Goal: Task Accomplishment & Management: Use online tool/utility

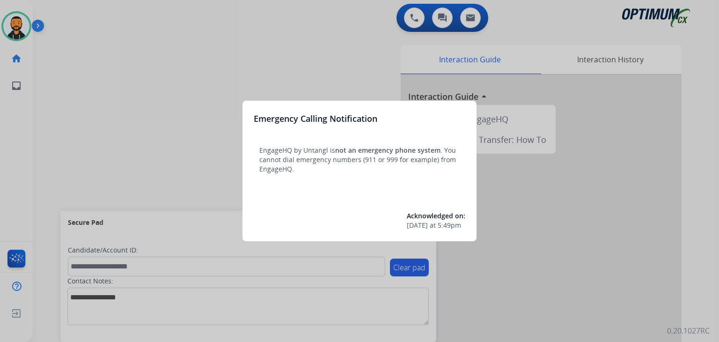
click at [78, 91] on div at bounding box center [359, 171] width 719 height 342
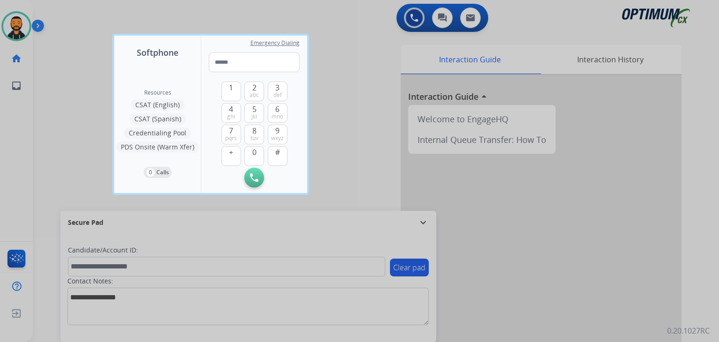
click at [72, 92] on div at bounding box center [359, 171] width 719 height 342
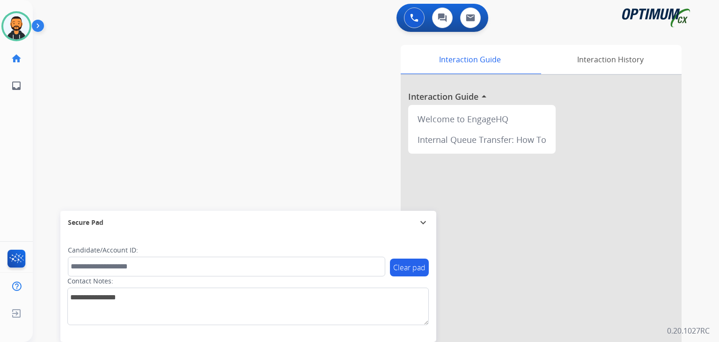
click at [72, 92] on div "swap_horiz Break voice bridge close_fullscreen Connect 3-Way Call merge_type Se…" at bounding box center [365, 229] width 664 height 391
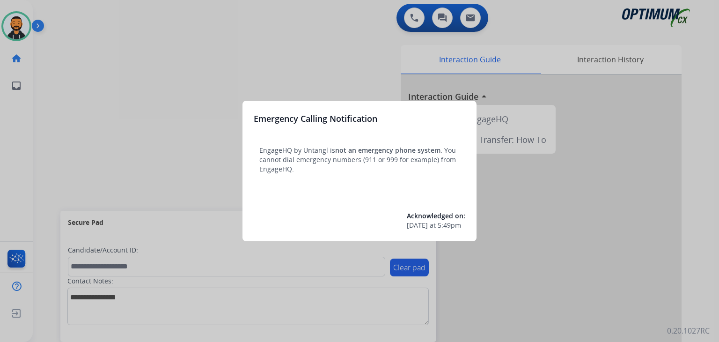
click at [111, 58] on div at bounding box center [359, 171] width 719 height 342
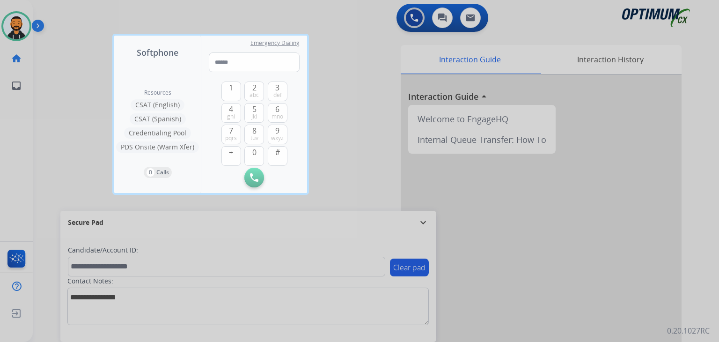
click at [66, 66] on div at bounding box center [359, 171] width 719 height 342
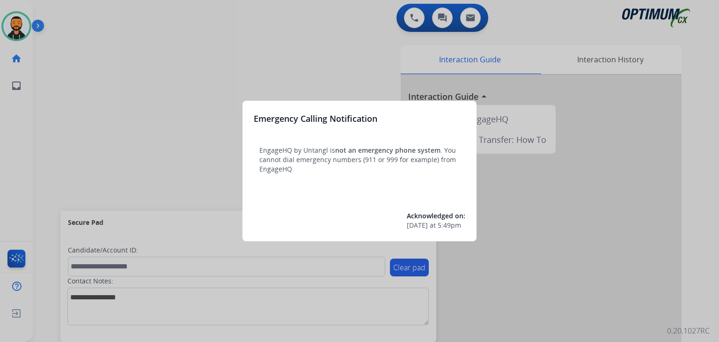
click at [62, 105] on div at bounding box center [359, 171] width 719 height 342
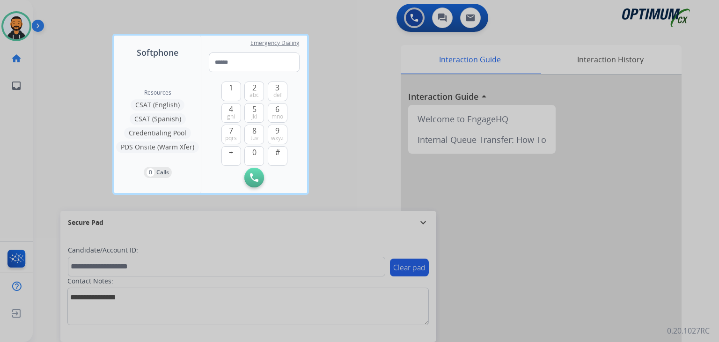
click at [62, 105] on div at bounding box center [359, 171] width 719 height 342
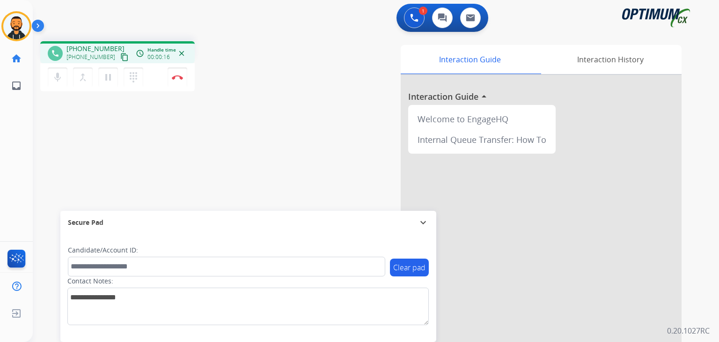
click at [120, 56] on mat-icon "content_copy" at bounding box center [124, 57] width 8 height 8
click at [179, 77] on img at bounding box center [177, 77] width 11 height 5
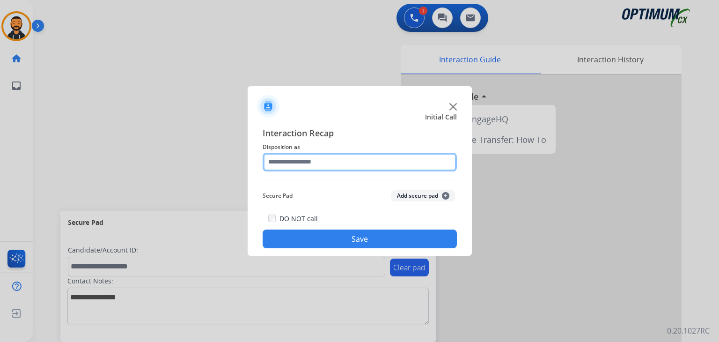
click at [290, 163] on input "text" at bounding box center [360, 162] width 194 height 19
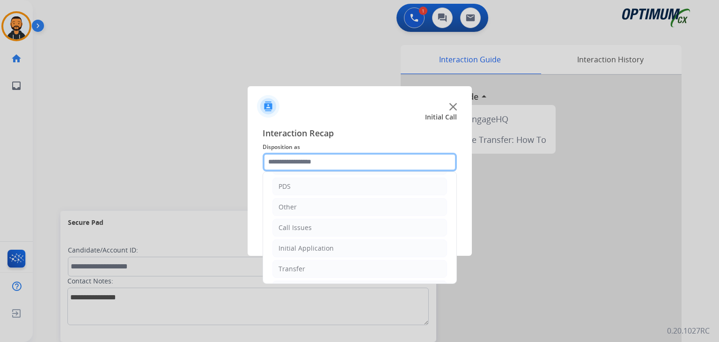
scroll to position [62, 0]
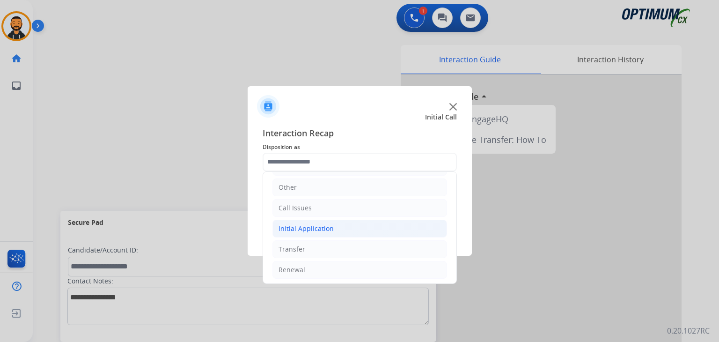
click at [310, 229] on div "Initial Application" at bounding box center [306, 228] width 55 height 9
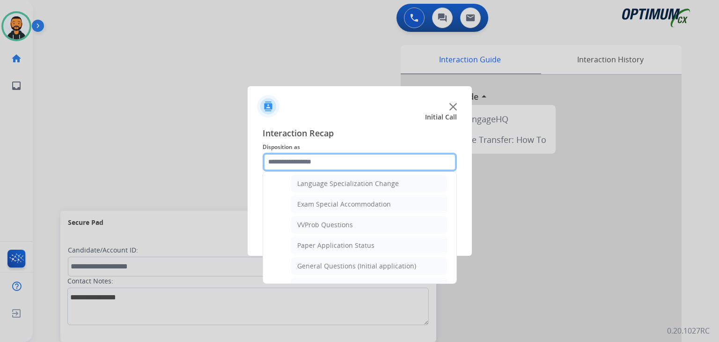
scroll to position [469, 0]
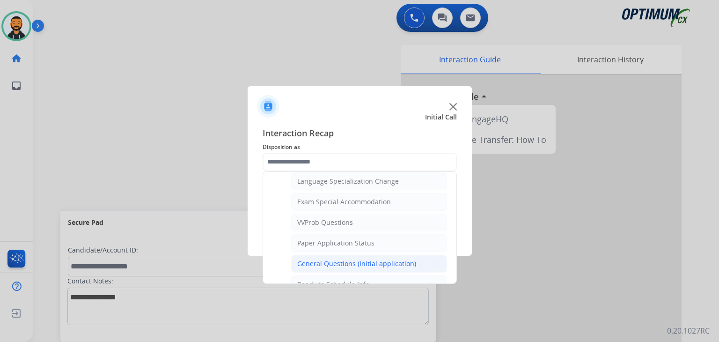
click at [411, 259] on div "General Questions (Initial application)" at bounding box center [356, 263] width 119 height 9
type input "**********"
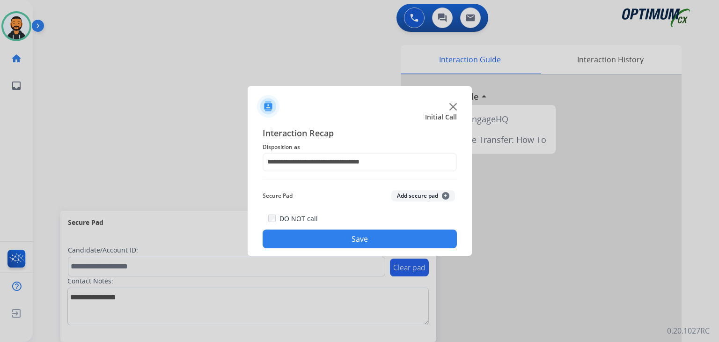
click at [393, 242] on button "Save" at bounding box center [360, 238] width 194 height 19
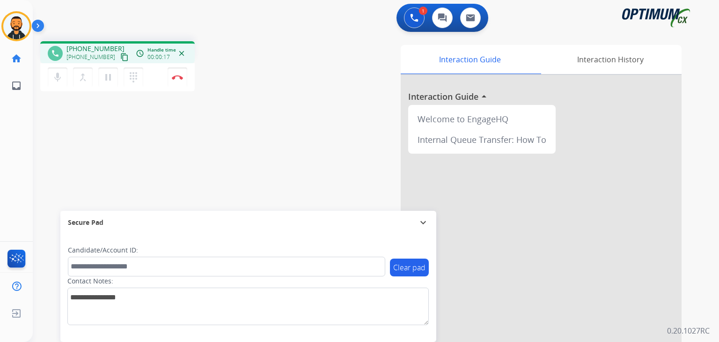
click at [120, 57] on mat-icon "content_copy" at bounding box center [124, 57] width 8 height 8
click at [184, 83] on button "Disconnect" at bounding box center [178, 77] width 20 height 20
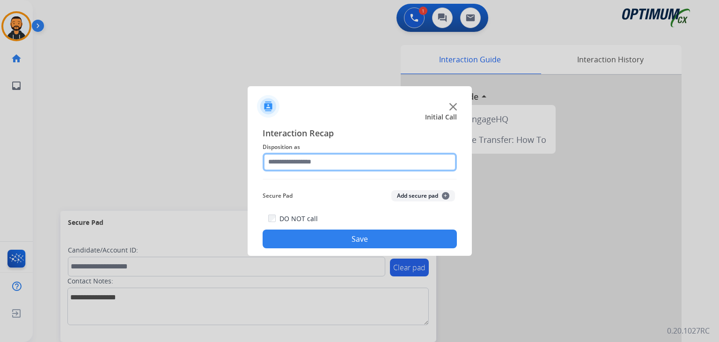
click at [313, 158] on input "text" at bounding box center [360, 162] width 194 height 19
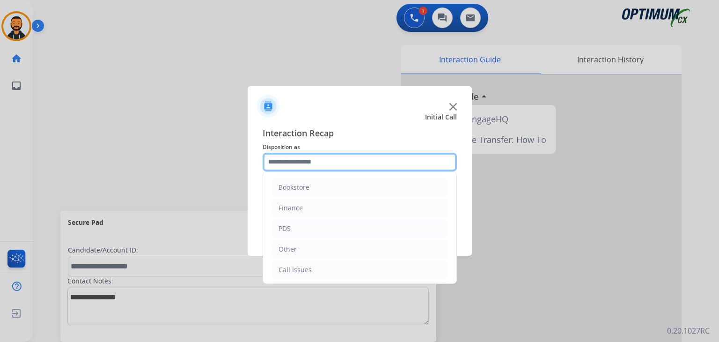
scroll to position [62, 0]
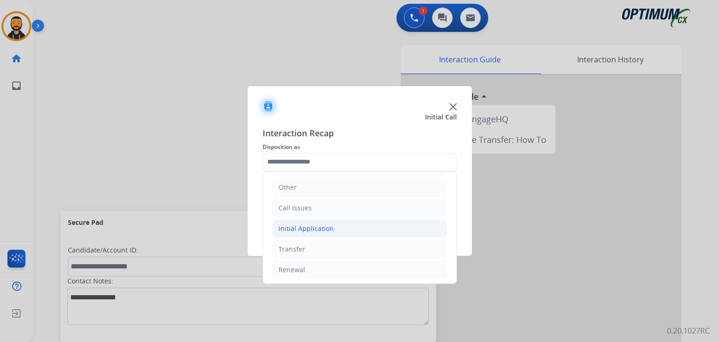
click at [320, 224] on div "Initial Application" at bounding box center [306, 228] width 55 height 9
click at [311, 261] on li "Appeals" at bounding box center [369, 270] width 156 height 18
type input "*******"
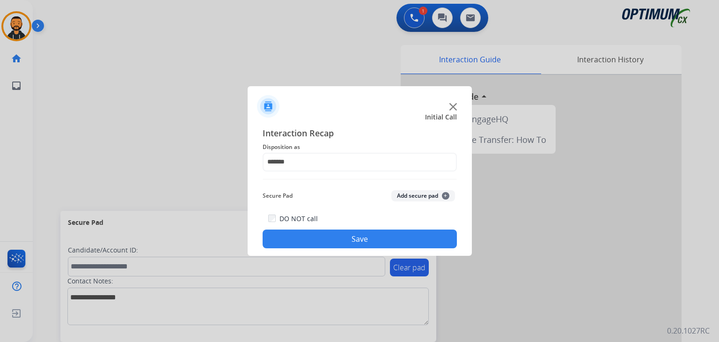
click at [325, 240] on button "Save" at bounding box center [360, 238] width 194 height 19
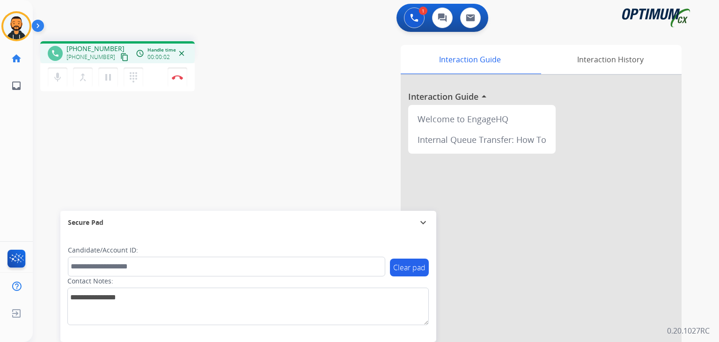
click at [120, 57] on mat-icon "content_copy" at bounding box center [124, 57] width 8 height 8
click at [179, 75] on img at bounding box center [177, 77] width 11 height 5
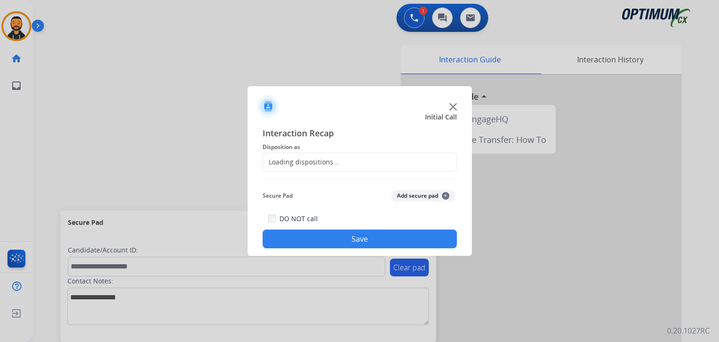
click at [297, 162] on div "Loading dispositions..." at bounding box center [301, 161] width 76 height 9
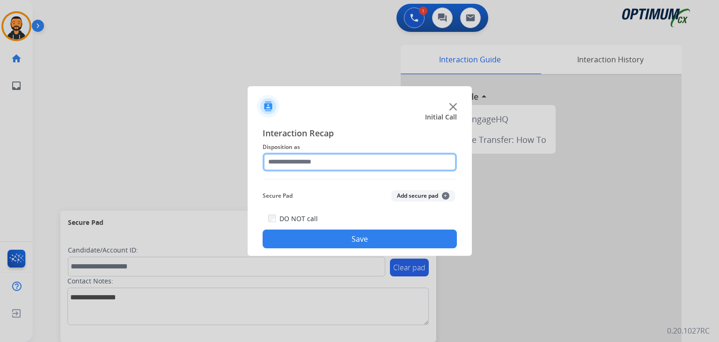
click at [399, 162] on input "text" at bounding box center [360, 162] width 194 height 19
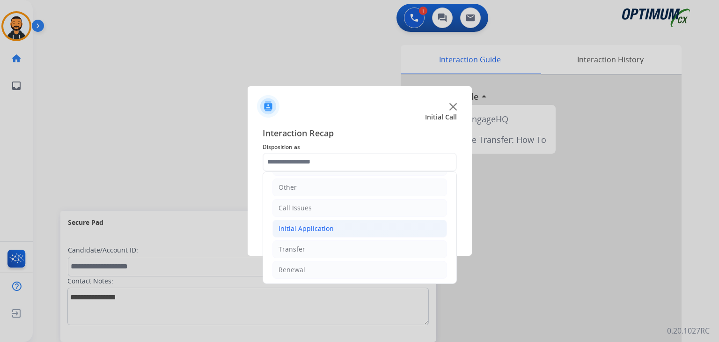
click at [324, 229] on div "Initial Application" at bounding box center [306, 228] width 55 height 9
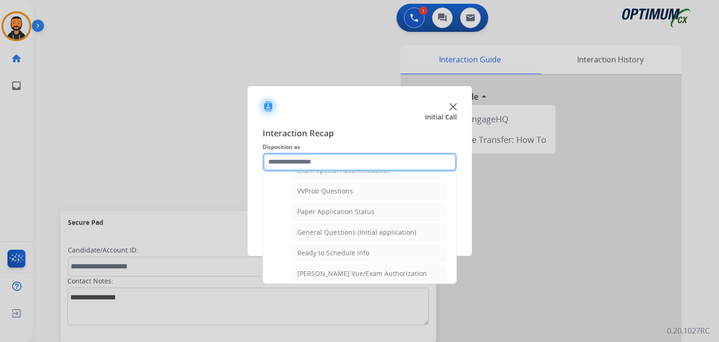
scroll to position [505, 0]
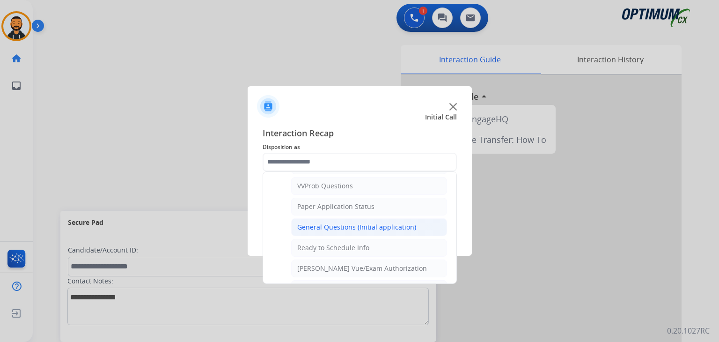
click at [391, 223] on div "General Questions (Initial application)" at bounding box center [356, 226] width 119 height 9
type input "**********"
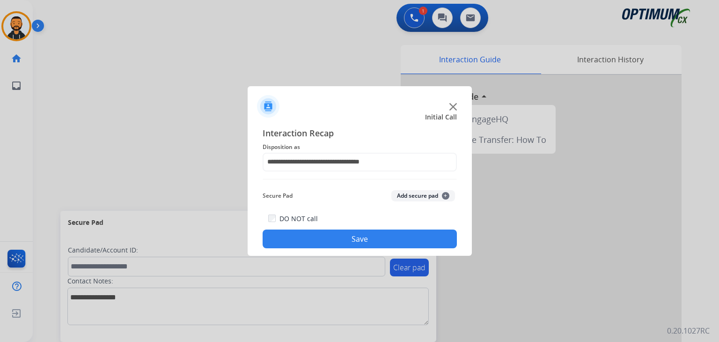
click at [364, 235] on button "Save" at bounding box center [360, 238] width 194 height 19
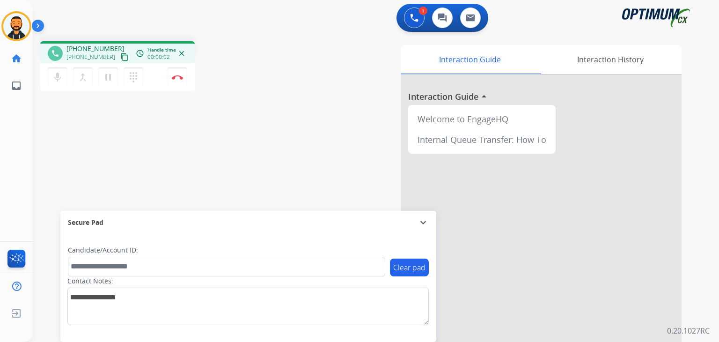
click at [120, 60] on mat-icon "content_copy" at bounding box center [124, 57] width 8 height 8
click at [173, 77] on img at bounding box center [177, 77] width 11 height 5
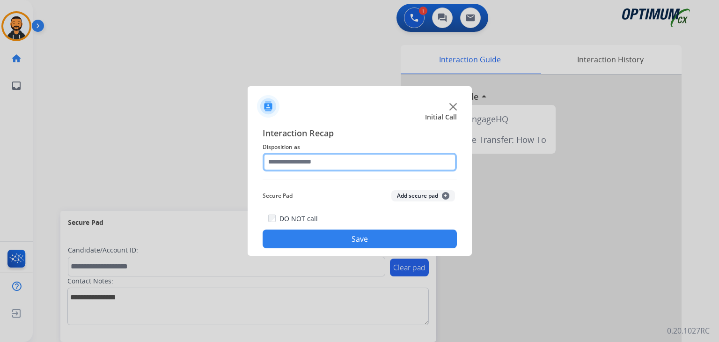
click at [296, 163] on input "text" at bounding box center [360, 162] width 194 height 19
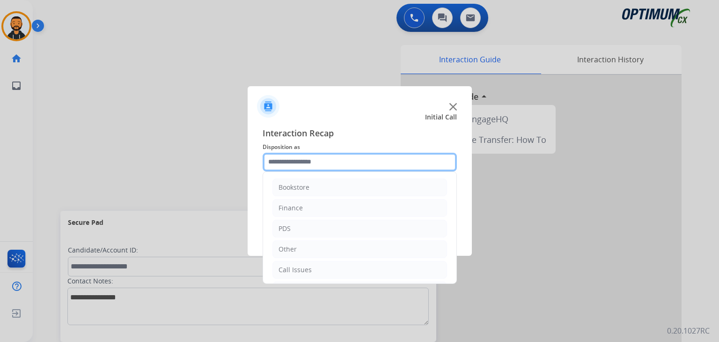
scroll to position [62, 0]
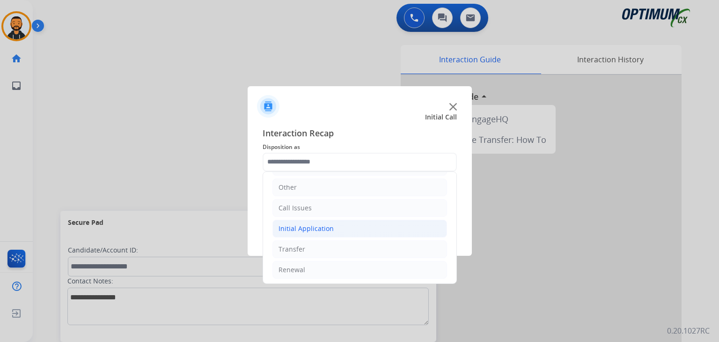
click at [326, 231] on div "Initial Application" at bounding box center [306, 228] width 55 height 9
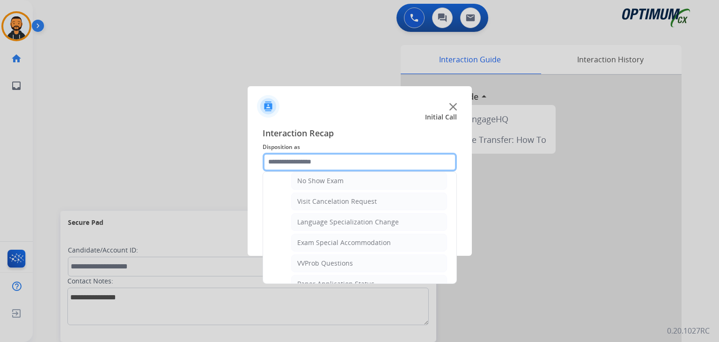
scroll to position [561, 0]
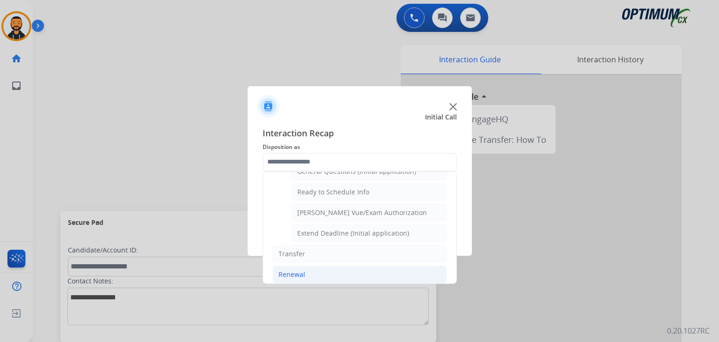
click at [295, 270] on div "Renewal" at bounding box center [292, 274] width 27 height 9
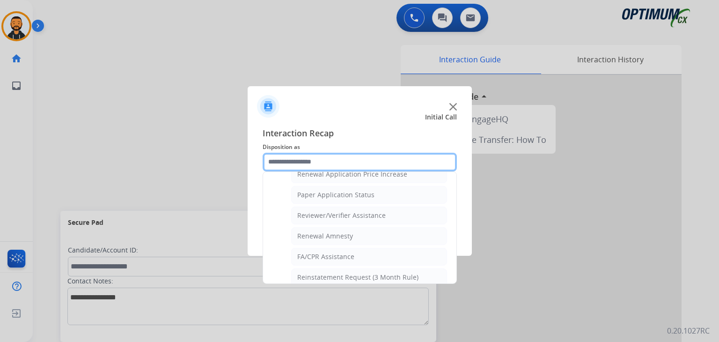
scroll to position [321, 0]
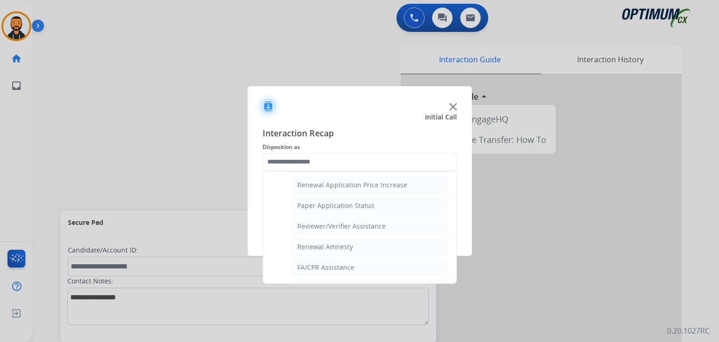
click at [445, 257] on ul "Bookstore Finance PDS Other Call Issues Initial Application Transfer Renewal Na…" at bounding box center [359, 87] width 193 height 473
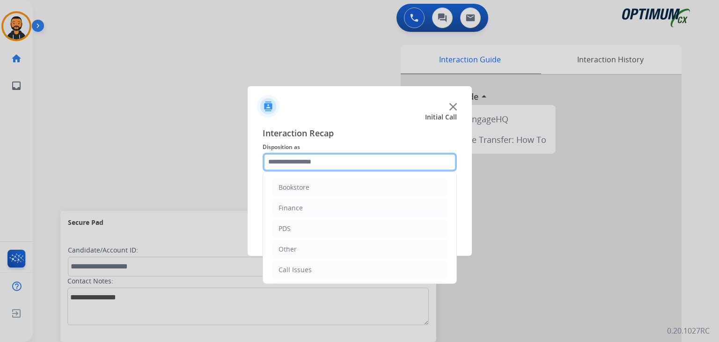
drag, startPoint x: 453, startPoint y: 258, endPoint x: 355, endPoint y: 162, distance: 137.1
click at [355, 162] on input "text" at bounding box center [360, 162] width 194 height 19
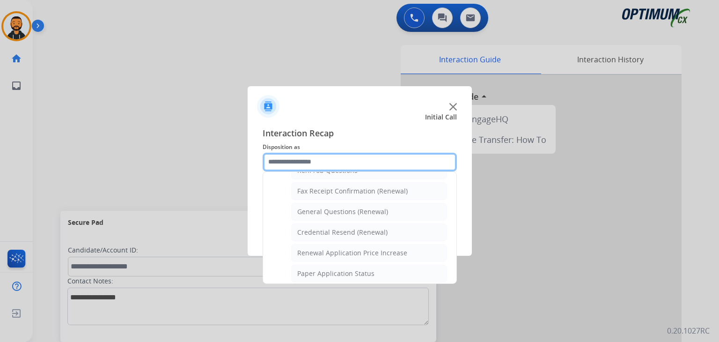
scroll to position [247, 0]
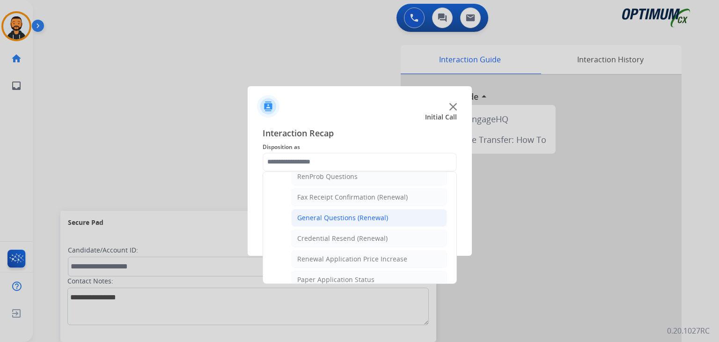
click at [349, 213] on div "General Questions (Renewal)" at bounding box center [342, 217] width 91 height 9
type input "**********"
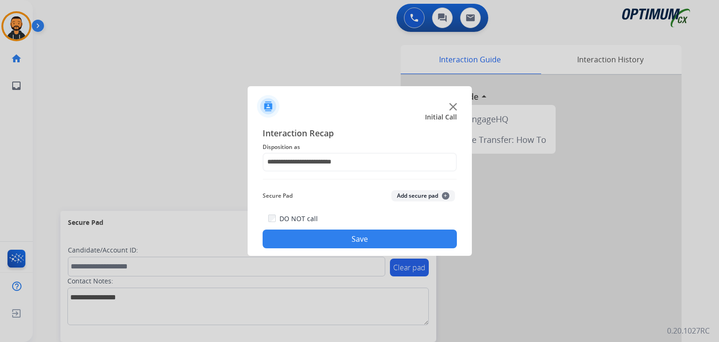
click at [337, 240] on button "Save" at bounding box center [360, 238] width 194 height 19
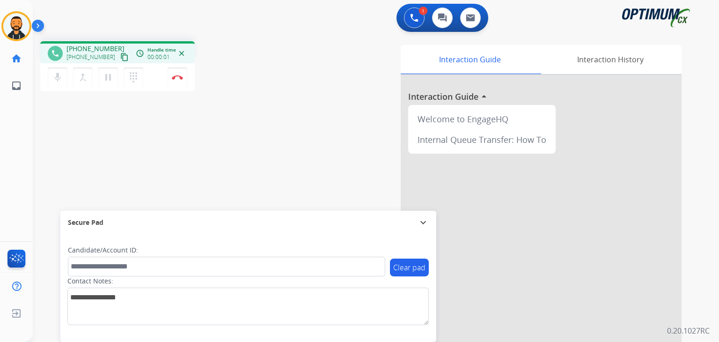
click at [120, 60] on mat-icon "content_copy" at bounding box center [124, 57] width 8 height 8
click at [170, 82] on button "Disconnect" at bounding box center [178, 77] width 20 height 20
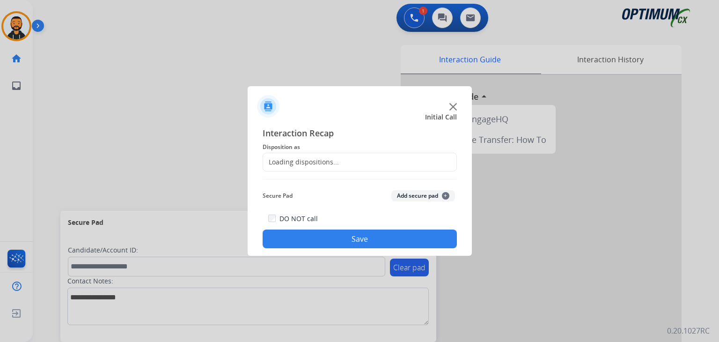
click at [324, 158] on div "Loading dispositions..." at bounding box center [301, 161] width 76 height 9
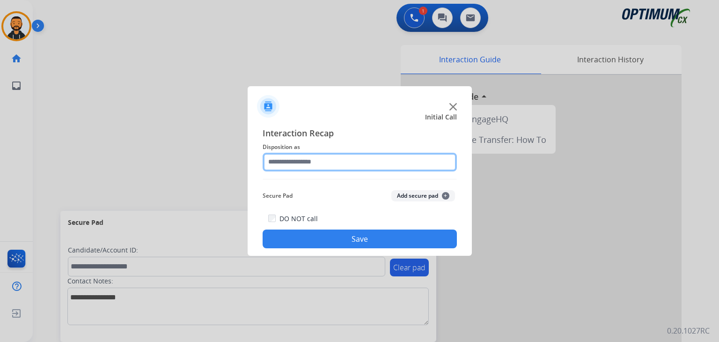
click at [337, 164] on input "text" at bounding box center [360, 162] width 194 height 19
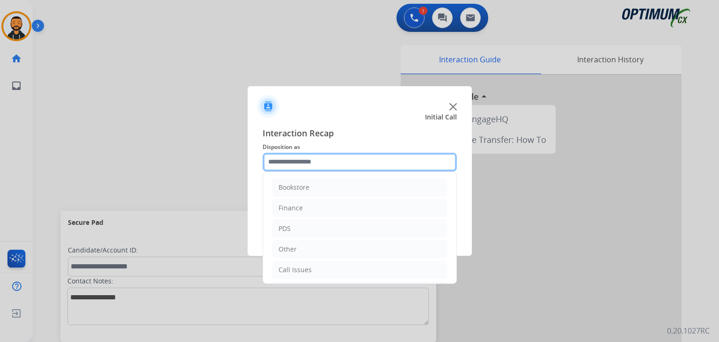
scroll to position [62, 0]
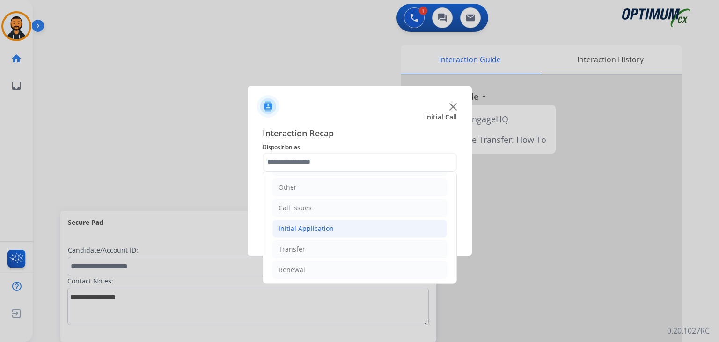
click at [320, 228] on div "Initial Application" at bounding box center [306, 228] width 55 height 9
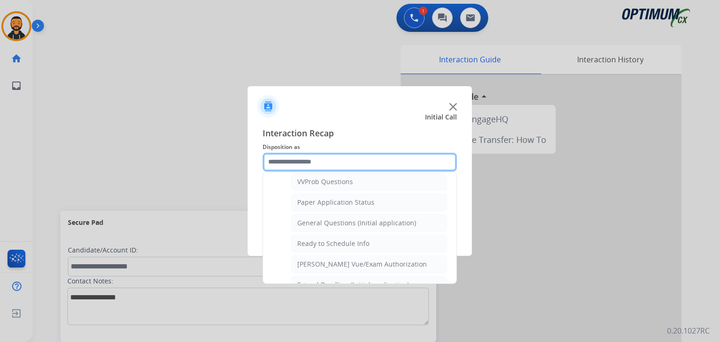
scroll to position [512, 0]
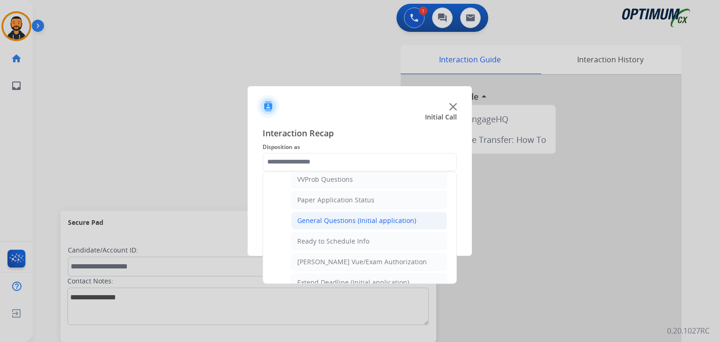
click at [385, 216] on div "General Questions (Initial application)" at bounding box center [356, 220] width 119 height 9
type input "**********"
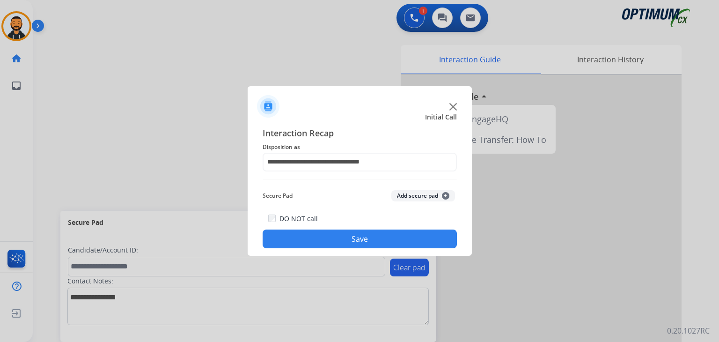
click at [333, 238] on button "Save" at bounding box center [360, 238] width 194 height 19
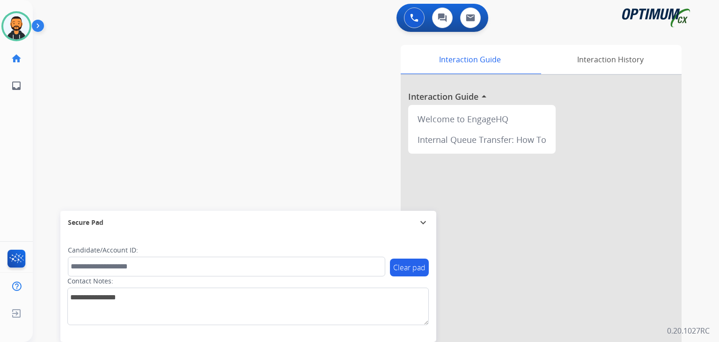
click at [66, 97] on div "swap_horiz Break voice bridge close_fullscreen Connect 3-Way Call merge_type Se…" at bounding box center [365, 229] width 664 height 391
click at [26, 30] on img at bounding box center [16, 26] width 26 height 26
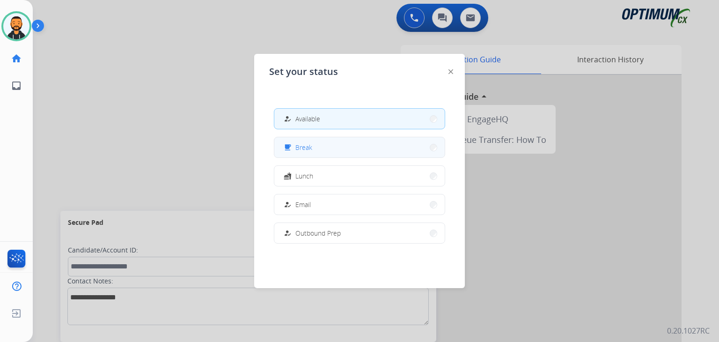
click at [328, 152] on button "free_breakfast Break" at bounding box center [359, 147] width 170 height 20
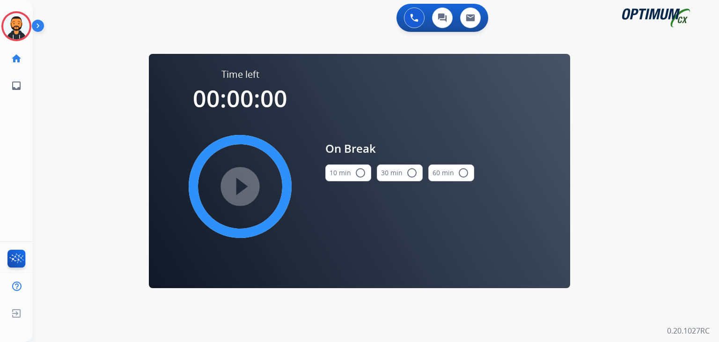
click at [360, 170] on mat-icon "radio_button_unchecked" at bounding box center [360, 172] width 11 height 11
click at [244, 190] on mat-icon "play_circle_filled" at bounding box center [240, 186] width 11 height 11
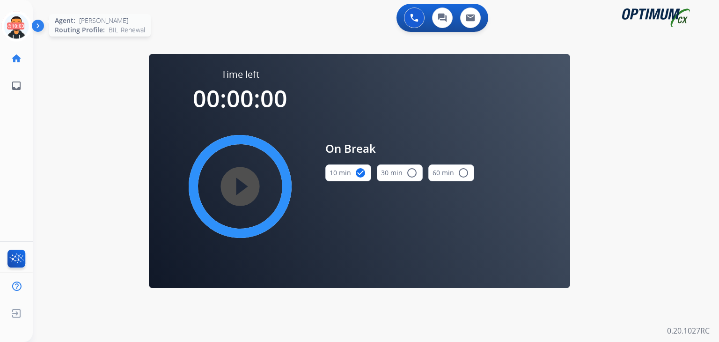
click at [29, 15] on icon at bounding box center [16, 26] width 30 height 30
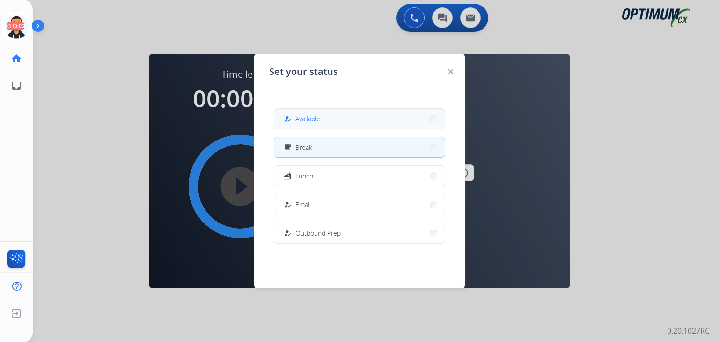
click at [300, 128] on button "how_to_reg Available" at bounding box center [359, 119] width 170 height 20
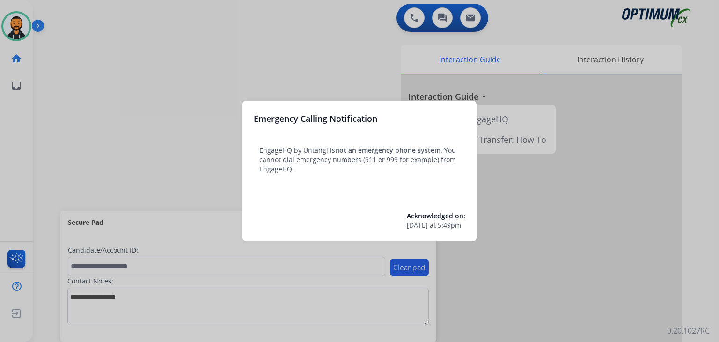
drag, startPoint x: 41, startPoint y: 86, endPoint x: 56, endPoint y: 62, distance: 28.4
click at [56, 62] on div at bounding box center [359, 171] width 719 height 342
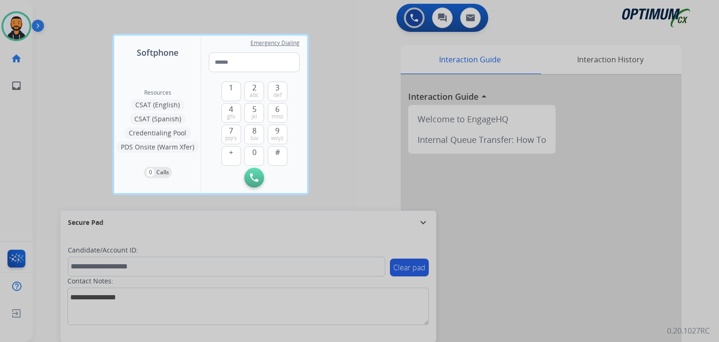
click at [56, 62] on div at bounding box center [359, 171] width 719 height 342
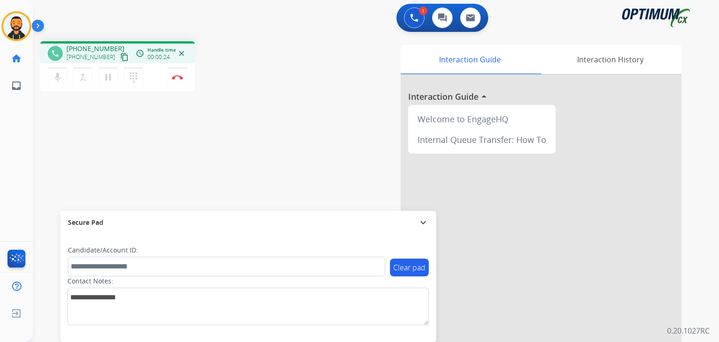
click at [120, 58] on mat-icon "content_copy" at bounding box center [124, 57] width 8 height 8
click at [120, 59] on mat-icon "content_copy" at bounding box center [124, 57] width 8 height 8
click at [180, 79] on img at bounding box center [177, 77] width 11 height 5
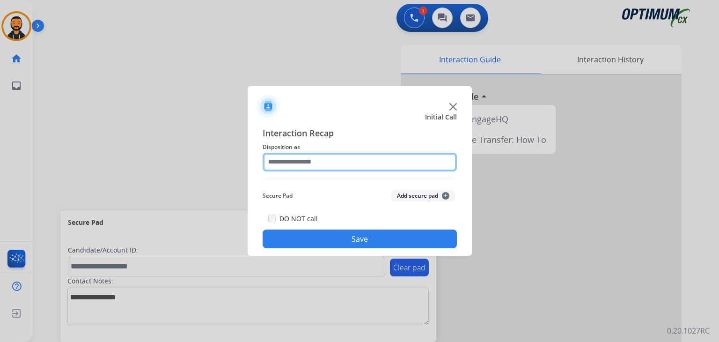
click at [317, 159] on input "text" at bounding box center [360, 162] width 194 height 19
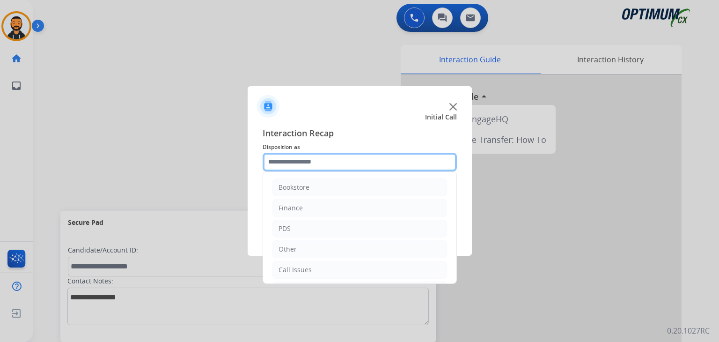
scroll to position [62, 0]
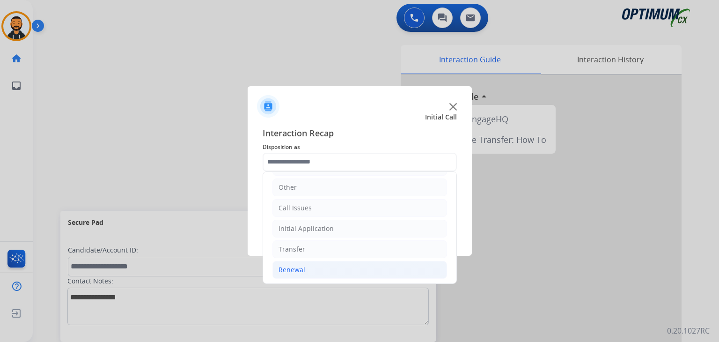
click at [292, 273] on li "Renewal" at bounding box center [360, 270] width 175 height 18
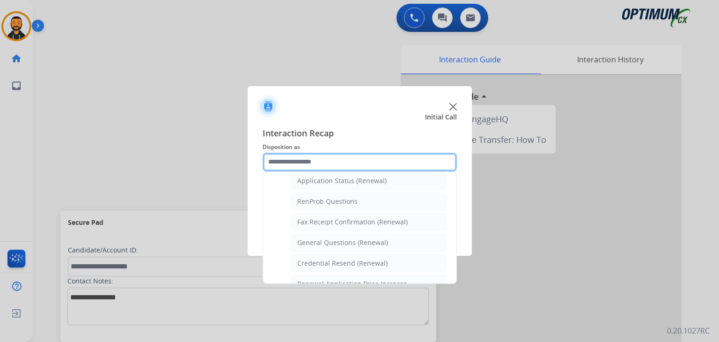
scroll to position [225, 0]
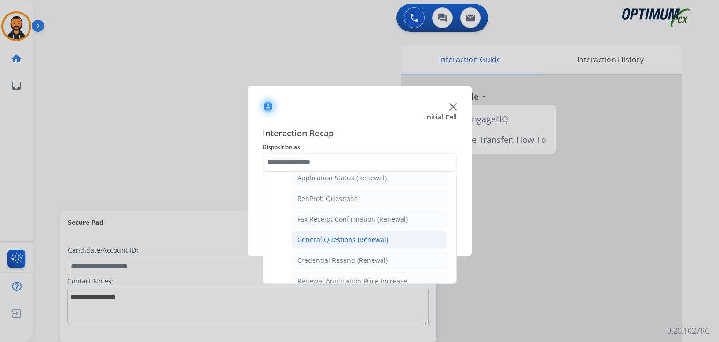
click at [380, 240] on div "General Questions (Renewal)" at bounding box center [342, 239] width 91 height 9
type input "**********"
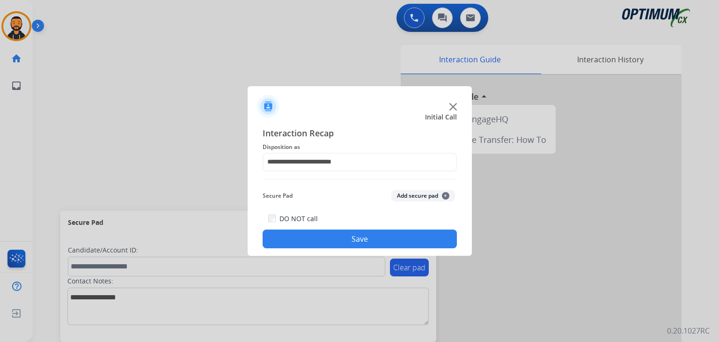
click at [359, 246] on button "Save" at bounding box center [360, 238] width 194 height 19
